Goal: Transaction & Acquisition: Purchase product/service

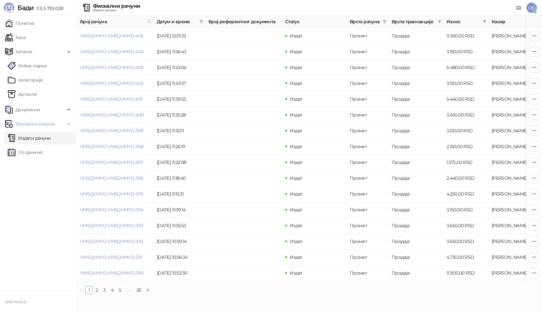
click at [41, 137] on link "Издати рачуни" at bounding box center [29, 138] width 43 height 13
click at [31, 50] on span "Каталог" at bounding box center [23, 51] width 17 height 13
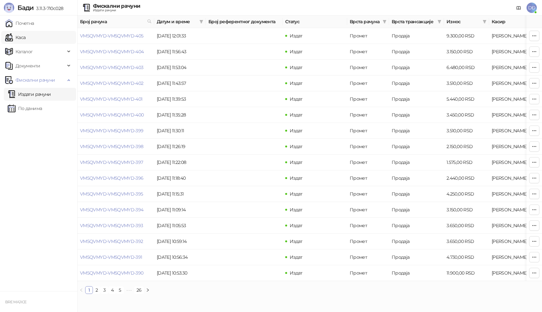
click at [26, 37] on link "Каса" at bounding box center [15, 37] width 20 height 13
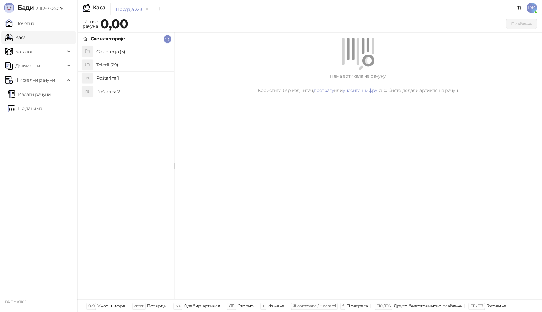
click at [102, 77] on h4 "Poštarina 1" at bounding box center [133, 78] width 72 height 10
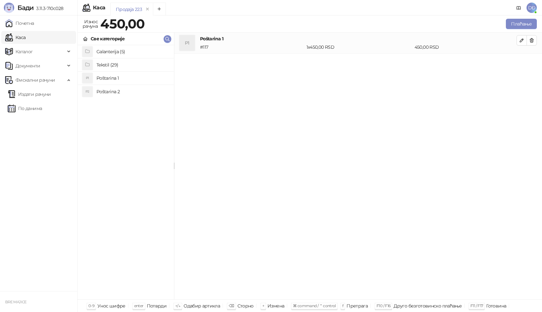
click at [103, 66] on h4 "Tekstil (29)" at bounding box center [133, 65] width 72 height 10
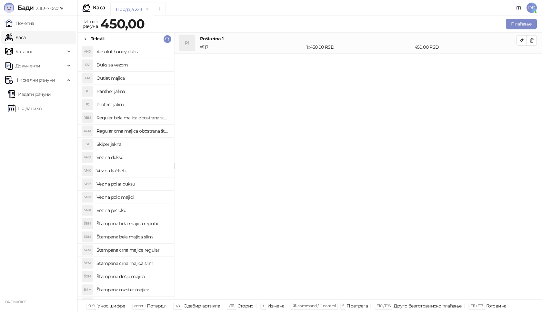
click at [141, 224] on h4 "Štampana bela majica regular" at bounding box center [133, 224] width 72 height 10
click at [523, 61] on icon "button" at bounding box center [521, 61] width 3 height 3
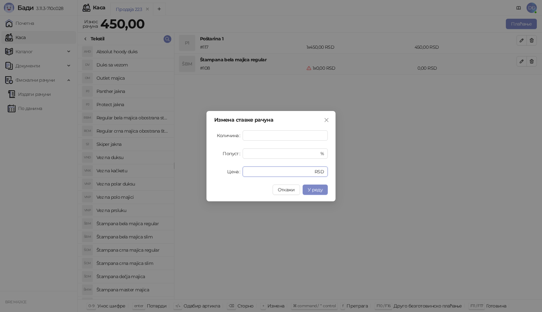
drag, startPoint x: 253, startPoint y: 169, endPoint x: 218, endPoint y: 175, distance: 35.0
click at [218, 175] on div "Цена * RSD" at bounding box center [271, 172] width 114 height 10
click at [315, 188] on span "У реду" at bounding box center [315, 190] width 15 height 6
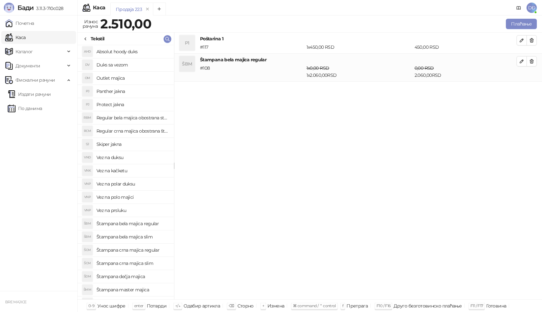
click at [139, 250] on h4 "Štampana crna majica regular" at bounding box center [133, 250] width 72 height 10
click at [520, 87] on icon "button" at bounding box center [521, 89] width 5 height 5
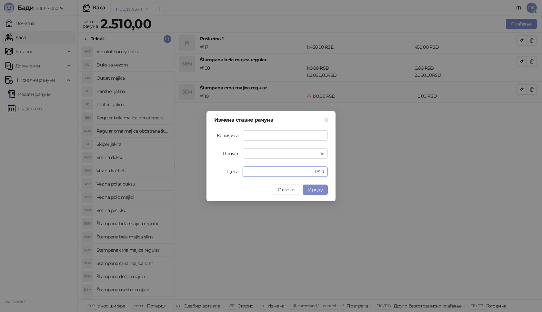
drag, startPoint x: 253, startPoint y: 170, endPoint x: 235, endPoint y: 169, distance: 17.5
click at [235, 169] on div "Цена * RSD" at bounding box center [271, 172] width 114 height 10
type input "****"
click at [317, 191] on span "У реду" at bounding box center [315, 190] width 15 height 6
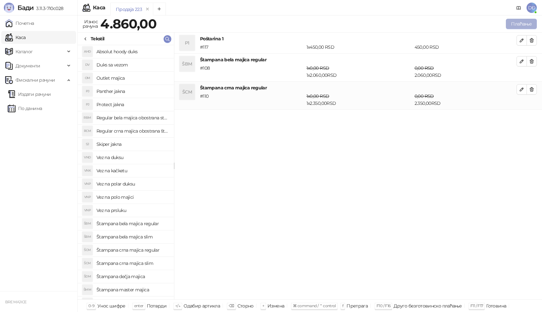
click at [522, 19] on button "Плаћање" at bounding box center [521, 24] width 31 height 10
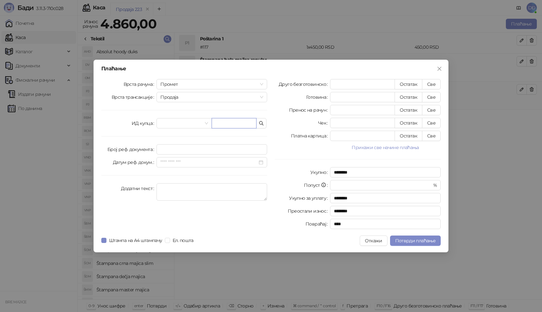
click at [238, 124] on input "text" at bounding box center [234, 123] width 45 height 10
paste input "**********"
type input "**********"
click at [434, 83] on button "Све" at bounding box center [431, 84] width 19 height 10
type input "****"
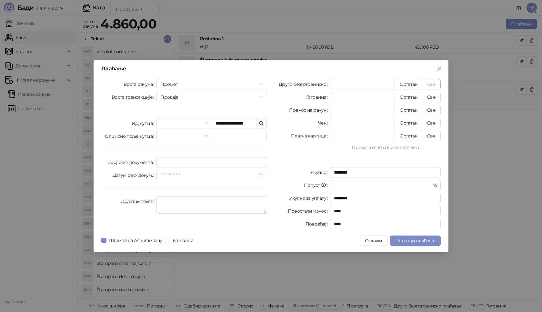
type input "****"
click at [412, 242] on span "Потврди плаћање" at bounding box center [415, 241] width 40 height 6
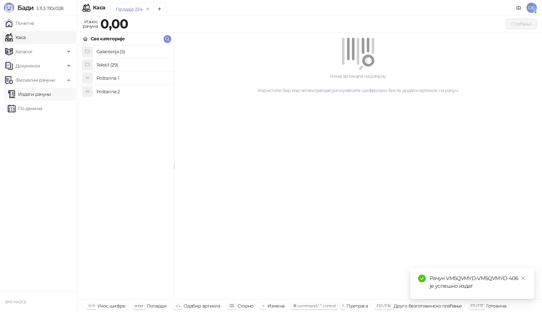
click at [40, 93] on link "Издати рачуни" at bounding box center [29, 94] width 43 height 13
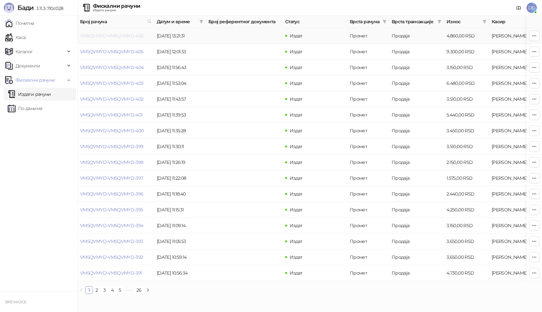
click at [116, 35] on link "VM5QVMYD-VM5QVMYD-406" at bounding box center [112, 36] width 64 height 6
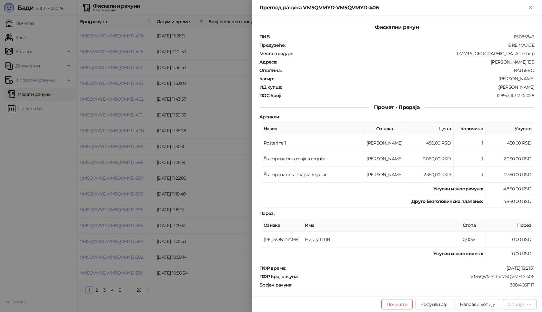
click at [514, 304] on div "Опције" at bounding box center [516, 305] width 16 height 6
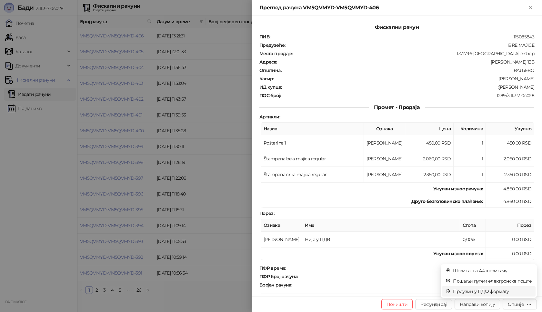
click at [504, 289] on span "Преузми у ПДФ формату" at bounding box center [492, 291] width 79 height 7
click at [521, 279] on icon "close" at bounding box center [523, 278] width 5 height 5
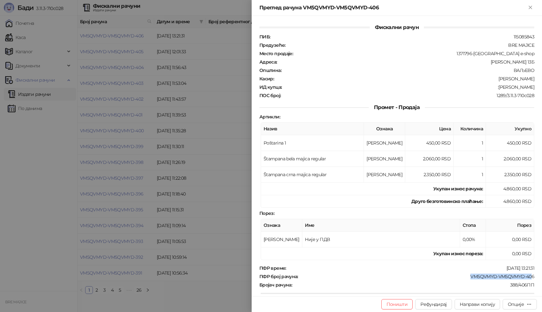
drag, startPoint x: 525, startPoint y: 277, endPoint x: 466, endPoint y: 273, distance: 59.5
click at [466, 273] on div "ПФР време : [DATE] 13:21:31 ПФР број рачуна : VM5QVMYD-VM5QVMYD-406 Бројач рачу…" at bounding box center [397, 313] width 278 height 96
copy div "VM5QVMYD-VM5QVMYD-40"
drag, startPoint x: 529, startPoint y: 85, endPoint x: 493, endPoint y: 86, distance: 36.2
click at [493, 86] on div ":[PERSON_NAME]" at bounding box center [408, 87] width 253 height 6
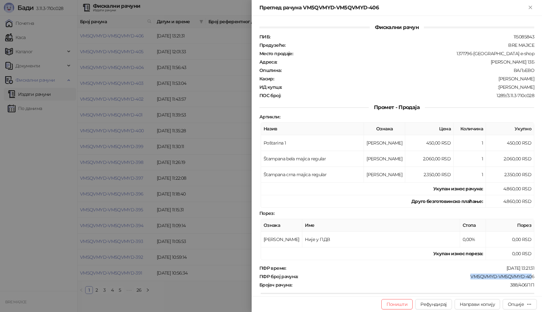
copy div "[PERSON_NAME]"
click at [530, 8] on icon "Close" at bounding box center [530, 7] width 3 height 3
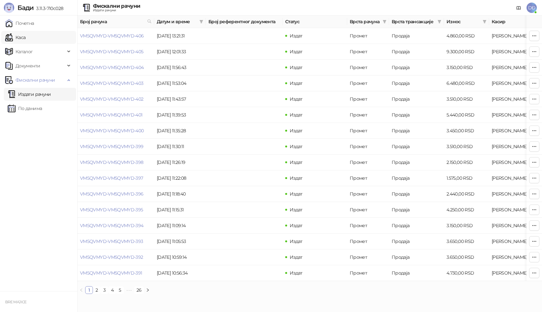
click at [26, 36] on link "Каса" at bounding box center [15, 37] width 20 height 13
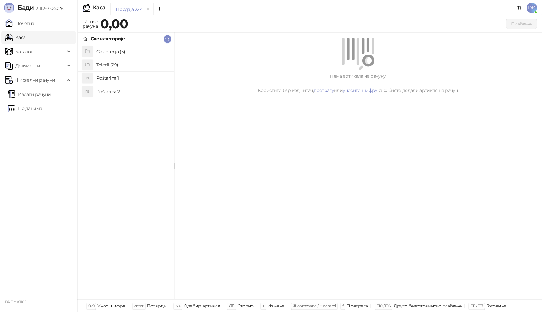
click at [110, 76] on h4 "Poštarina 1" at bounding box center [133, 78] width 72 height 10
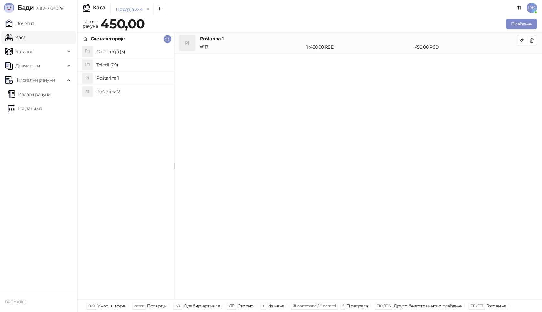
click at [109, 63] on h4 "Tekstil (29)" at bounding box center [133, 65] width 72 height 10
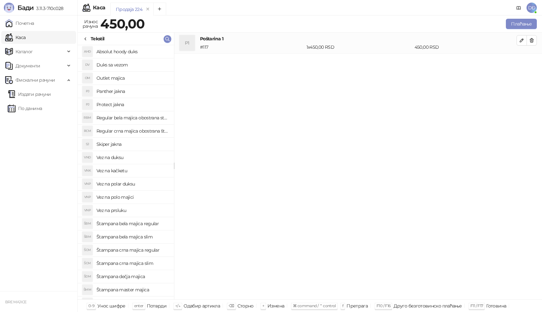
click at [143, 249] on h4 "Štampana crna majica regular" at bounding box center [133, 250] width 72 height 10
click at [520, 63] on icon "button" at bounding box center [521, 61] width 3 height 3
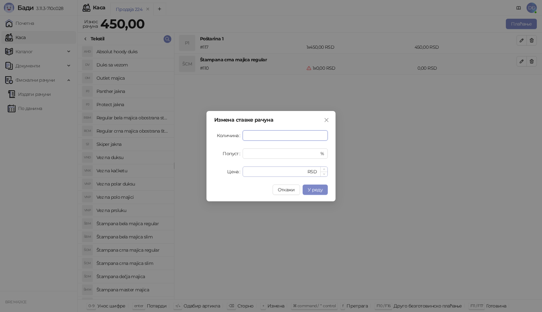
type input "*"
drag, startPoint x: 252, startPoint y: 172, endPoint x: 232, endPoint y: 171, distance: 20.0
click at [233, 172] on div "Цена * RSD" at bounding box center [271, 172] width 114 height 10
type input "****"
click at [313, 189] on span "У реду" at bounding box center [315, 190] width 15 height 6
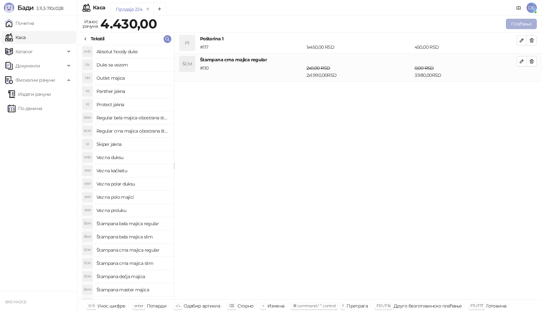
click at [515, 26] on button "Плаћање" at bounding box center [521, 24] width 31 height 10
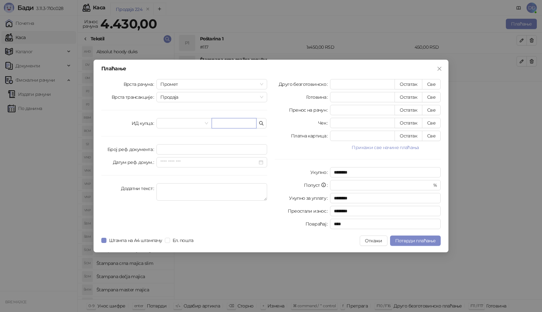
click at [237, 126] on input "text" at bounding box center [234, 123] width 45 height 10
paste input "**********"
type input "**********"
click at [430, 83] on button "Све" at bounding box center [431, 84] width 19 height 10
type input "****"
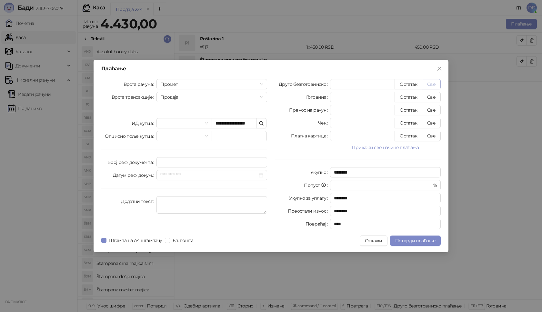
type input "****"
click at [397, 241] on span "Потврди плаћање" at bounding box center [415, 241] width 40 height 6
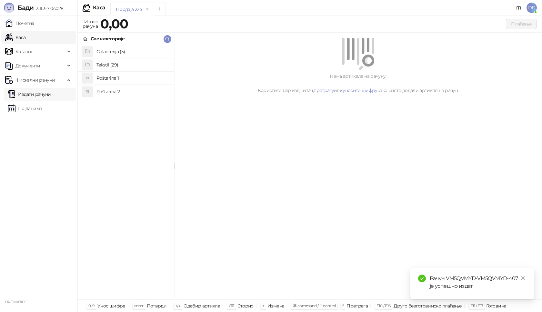
click at [34, 97] on link "Издати рачуни" at bounding box center [29, 94] width 43 height 13
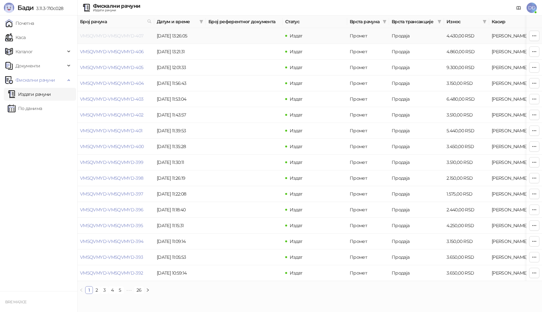
click at [114, 35] on link "VM5QVMYD-VM5QVMYD-407" at bounding box center [112, 36] width 64 height 6
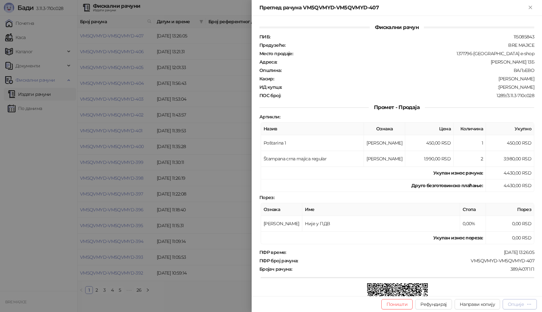
click at [517, 305] on div "Опције" at bounding box center [516, 305] width 16 height 6
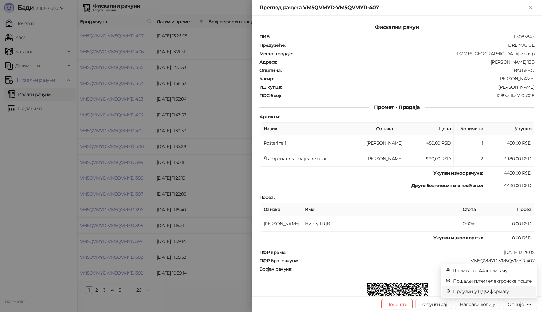
click at [500, 292] on span "Преузми у ПДФ формату" at bounding box center [492, 291] width 79 height 7
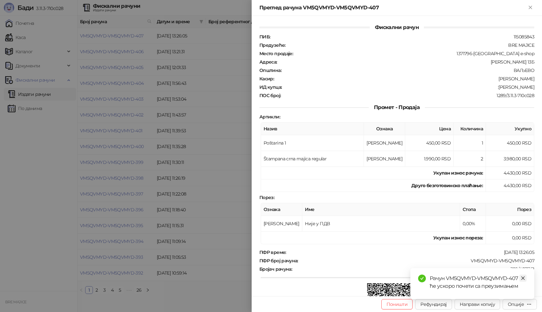
click at [525, 279] on icon "close" at bounding box center [523, 278] width 5 height 5
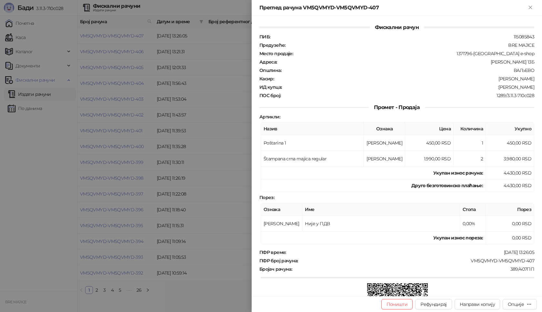
click at [436, 263] on div "VM5QVMYD-VM5QVMYD-407" at bounding box center [417, 261] width 236 height 6
drag, startPoint x: 531, startPoint y: 260, endPoint x: 464, endPoint y: 260, distance: 67.1
click at [464, 260] on div "Фискални рачун ПИБ : 115085843 Предузеће : BRE MAJICE Место продаје : 1371796-B…" at bounding box center [397, 156] width 291 height 281
copy div "VM5QVMYD-VM5QVMYD-407"
drag, startPoint x: 528, startPoint y: 87, endPoint x: 494, endPoint y: 89, distance: 34.9
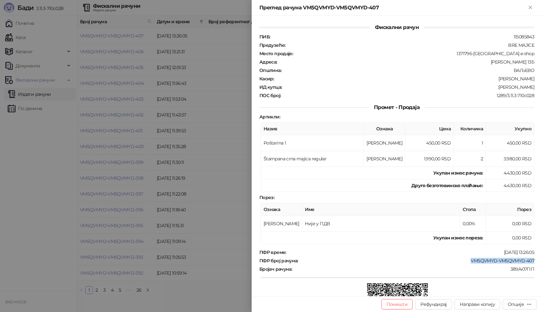
click at [494, 89] on div ":[PERSON_NAME]" at bounding box center [408, 87] width 253 height 6
copy div "[PERSON_NAME]"
